Goal: Information Seeking & Learning: Understand process/instructions

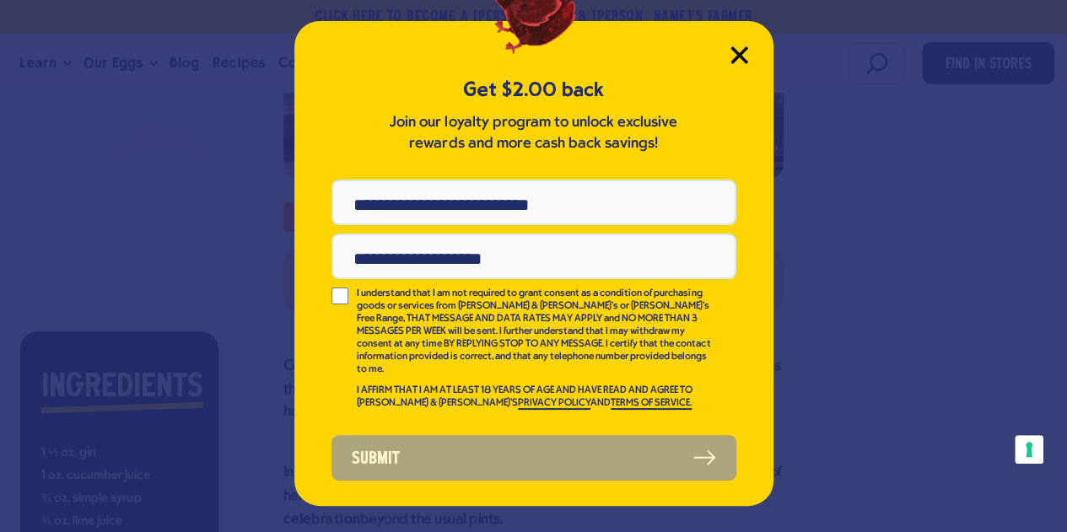
click at [732, 48] on icon "Close Modal" at bounding box center [739, 54] width 15 height 15
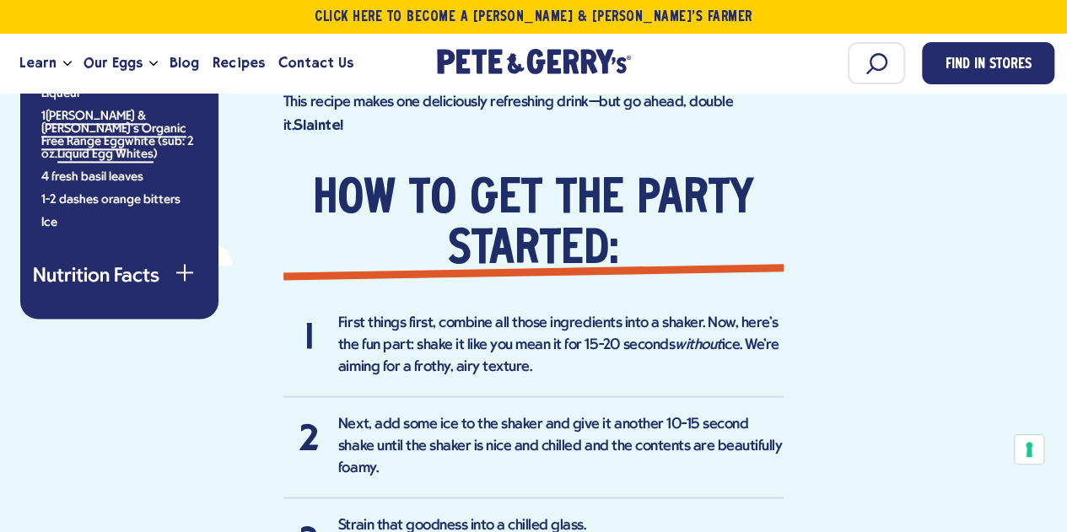
scroll to position [892, 0]
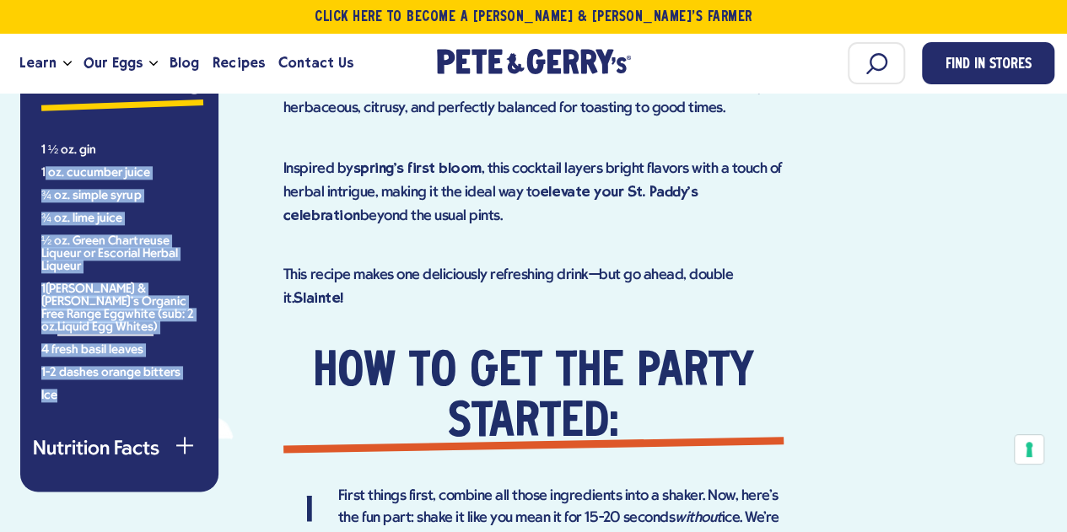
drag, startPoint x: 67, startPoint y: 376, endPoint x: 44, endPoint y: 152, distance: 224.8
click at [44, 152] on ul "1 ½ oz. gin 1 oz. cucumber juice ¾ oz. simple syrup ¾ oz. lime juice ½ oz. Gree…" at bounding box center [119, 273] width 156 height 258
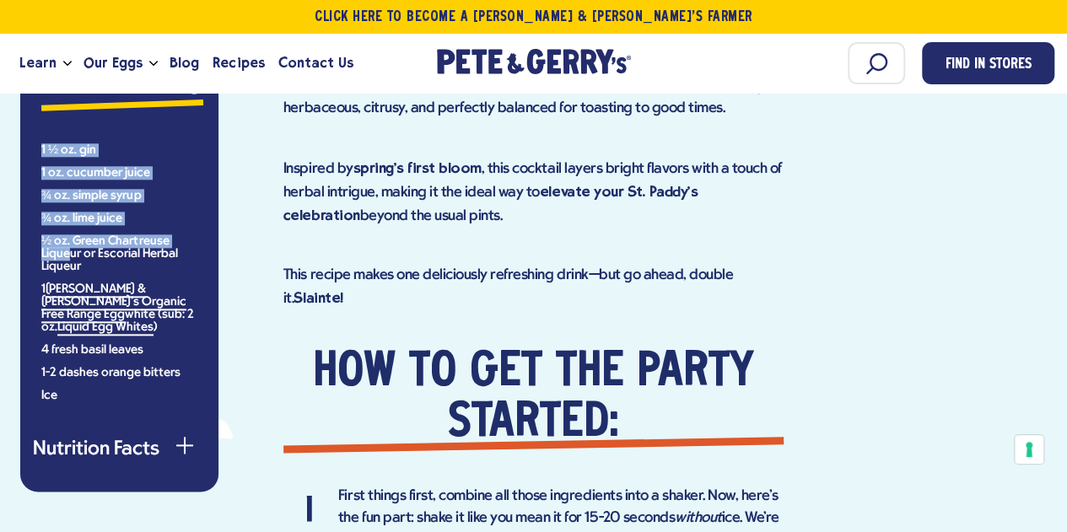
drag, startPoint x: 42, startPoint y: 148, endPoint x: 71, endPoint y: 250, distance: 106.1
click at [71, 250] on ul "1 ½ oz. gin 1 oz. cucumber juice ¾ oz. simple syrup ¾ oz. lime juice ½ oz. Gree…" at bounding box center [119, 273] width 156 height 258
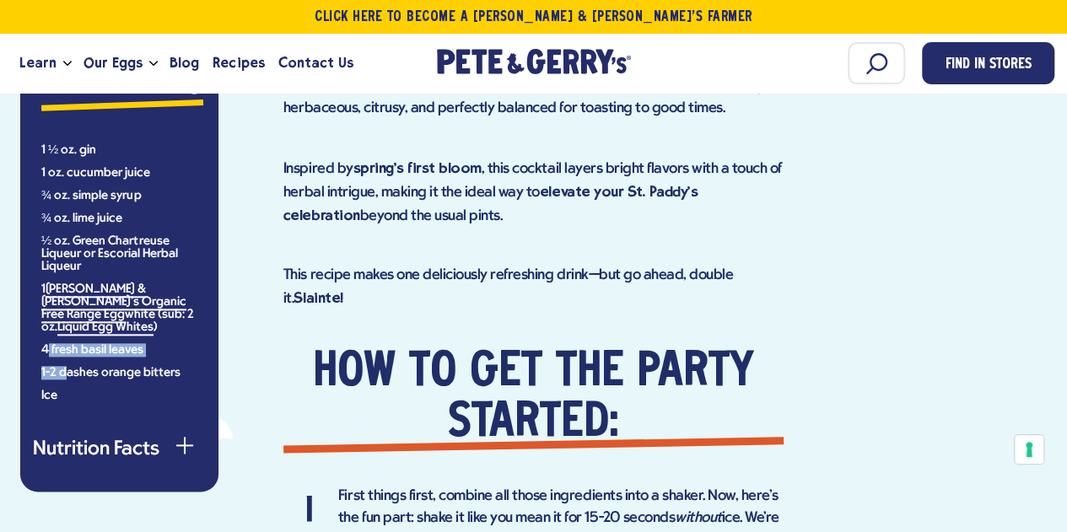
drag, startPoint x: 68, startPoint y: 359, endPoint x: 47, endPoint y: 329, distance: 35.8
click at [47, 329] on ul "1 ½ oz. gin 1 oz. cucumber juice ¾ oz. simple syrup ¾ oz. lime juice ½ oz. Gree…" at bounding box center [119, 273] width 156 height 258
click at [182, 367] on li "1-2 dashes orange bitters" at bounding box center [119, 373] width 156 height 13
drag, startPoint x: 176, startPoint y: 359, endPoint x: 105, endPoint y: 360, distance: 71.7
click at [105, 367] on li "1-2 dashes orange bitters" at bounding box center [119, 373] width 156 height 13
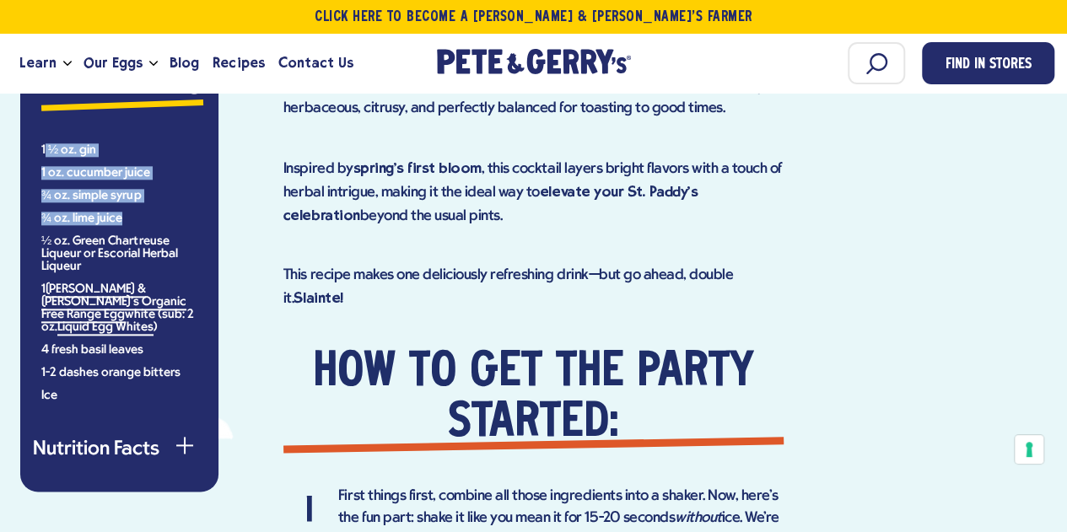
drag, startPoint x: 45, startPoint y: 147, endPoint x: 127, endPoint y: 208, distance: 102.4
click at [127, 208] on ul "1 ½ oz. gin 1 oz. cucumber juice ¾ oz. simple syrup ¾ oz. lime juice ½ oz. Gree…" at bounding box center [119, 273] width 156 height 258
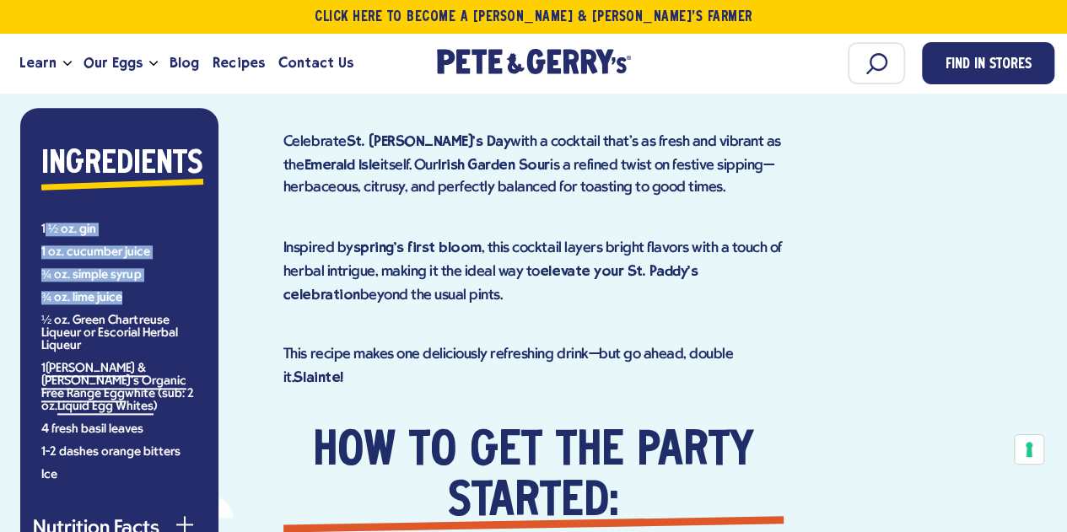
scroll to position [812, 0]
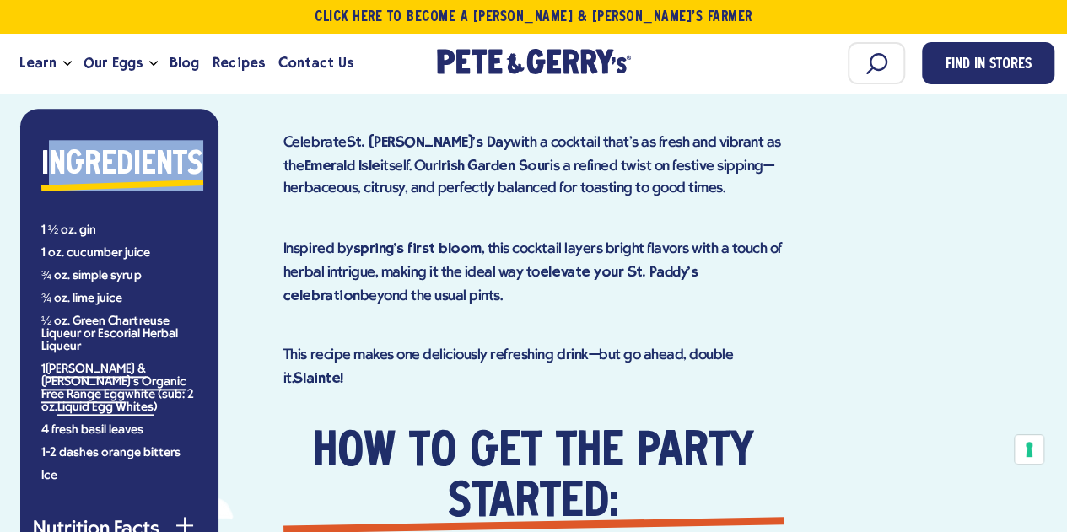
drag, startPoint x: 47, startPoint y: 160, endPoint x: 137, endPoint y: 220, distance: 107.7
click at [137, 220] on div "Ingredients 1 ½ oz. gin 1 oz. cucumber juice ¾ oz. simple syrup ¾ oz. lime juic…" at bounding box center [119, 311] width 173 height 343
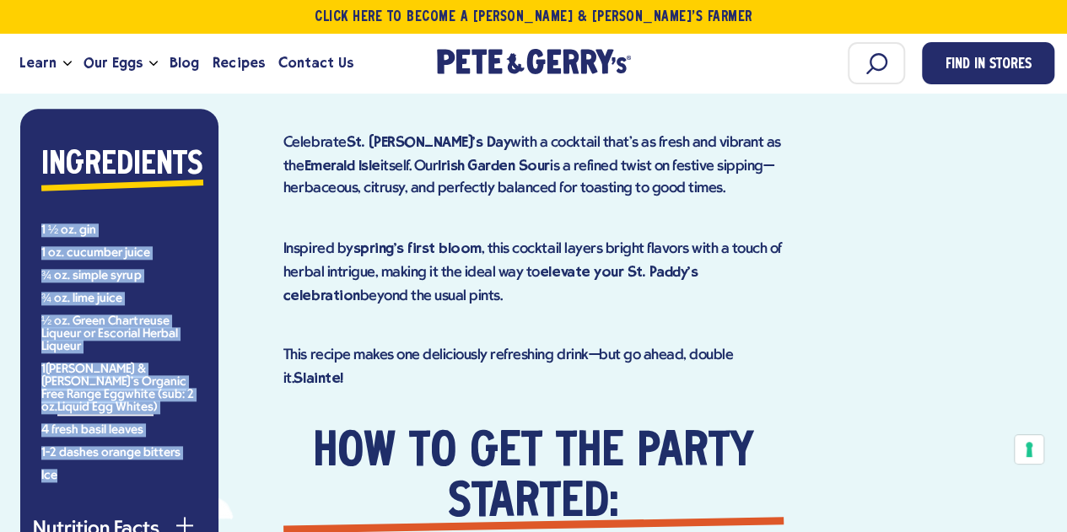
drag, startPoint x: 41, startPoint y: 224, endPoint x: 54, endPoint y: 465, distance: 240.8
click at [54, 465] on ul "1 ½ oz. gin 1 oz. cucumber juice ¾ oz. simple syrup ¾ oz. lime juice ½ oz. Gree…" at bounding box center [119, 353] width 156 height 258
click at [62, 470] on li "Ice" at bounding box center [119, 476] width 156 height 13
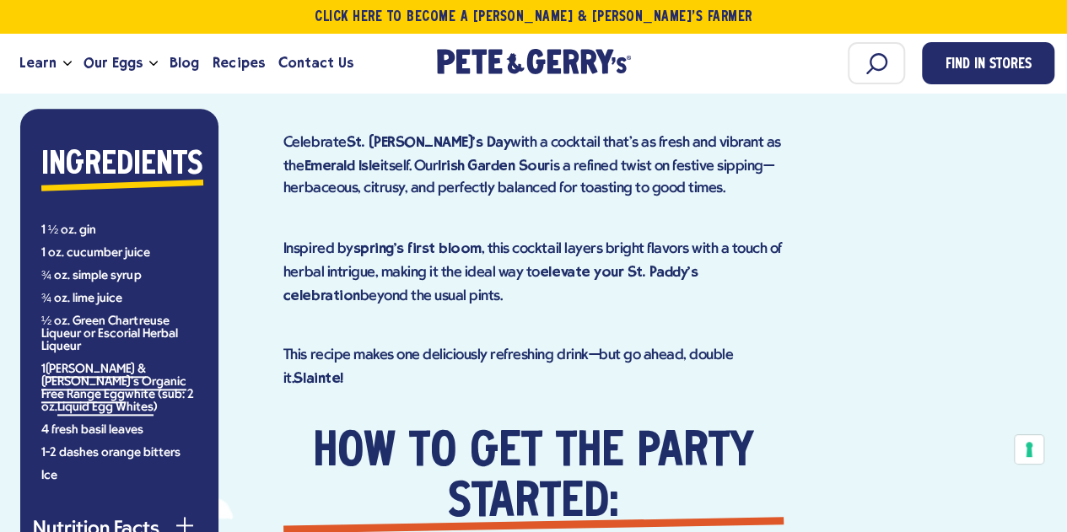
click at [56, 447] on ul "1 ½ oz. gin 1 oz. cucumber juice ¾ oz. simple syrup ¾ oz. lime juice ½ oz. Gree…" at bounding box center [119, 353] width 156 height 258
click at [52, 470] on li "Ice" at bounding box center [119, 476] width 156 height 13
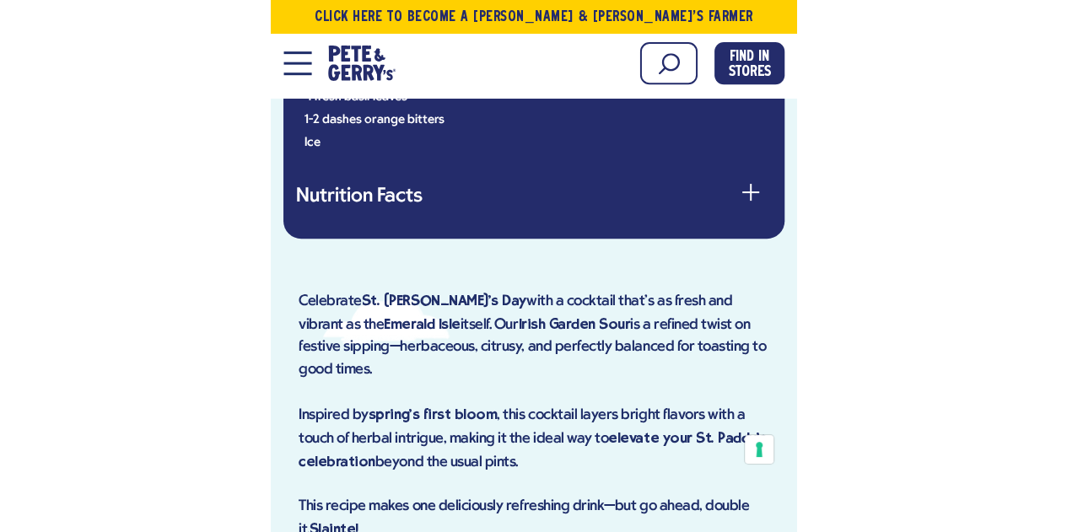
scroll to position [1040, 0]
